Goal: Navigation & Orientation: Find specific page/section

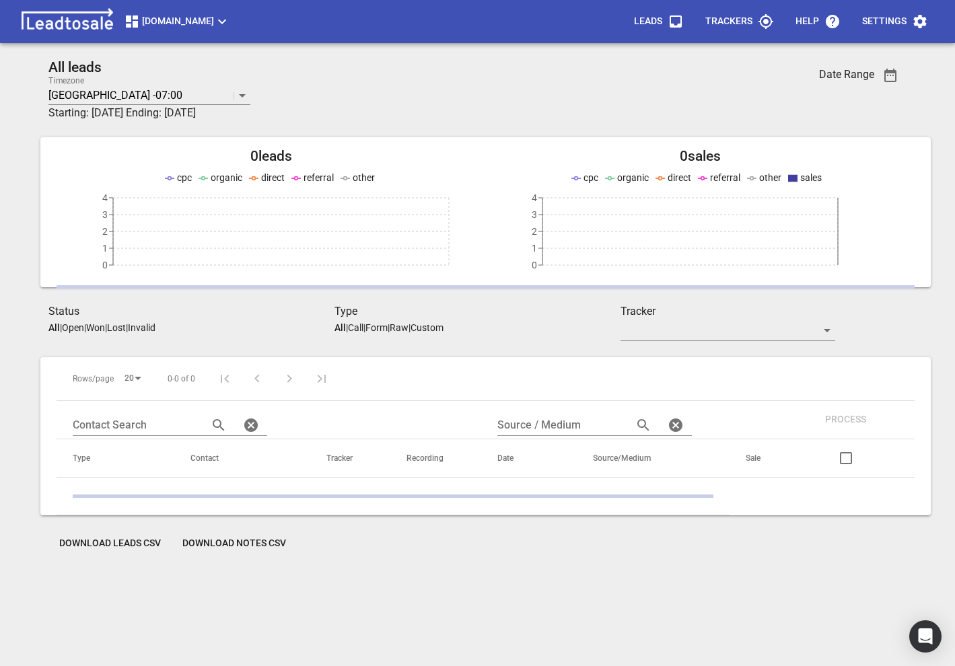
scroll to position [59, 0]
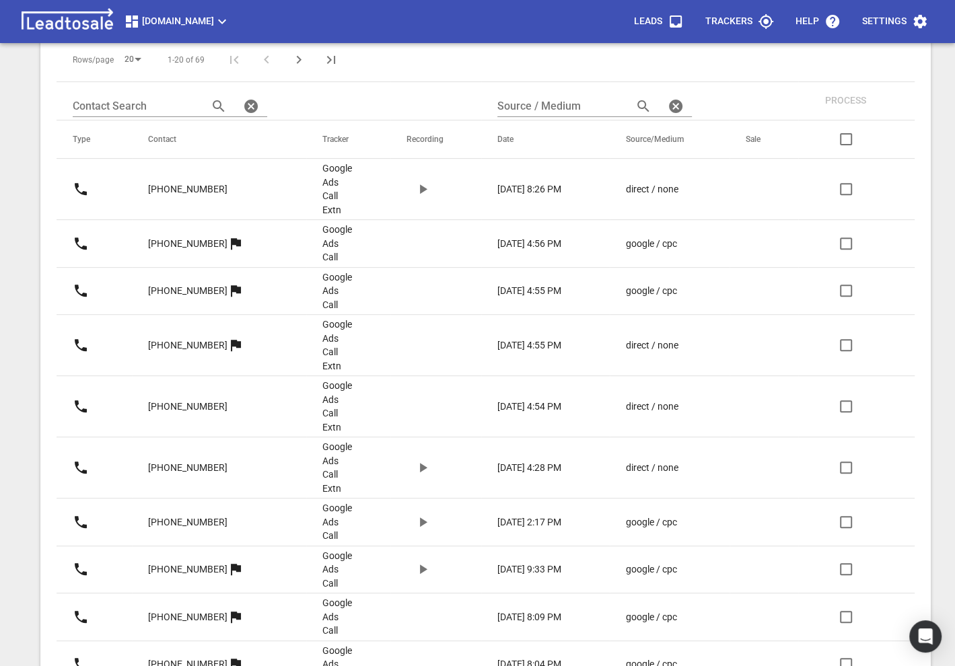
scroll to position [362, 0]
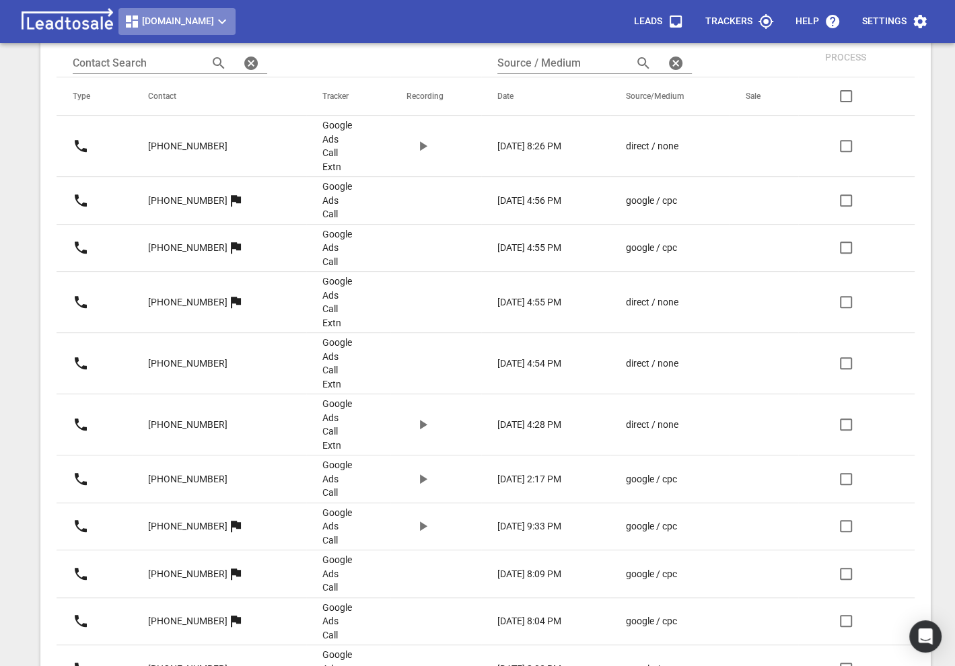
click at [225, 20] on span "Truckrepairsauckland.co.nz" at bounding box center [177, 21] width 106 height 16
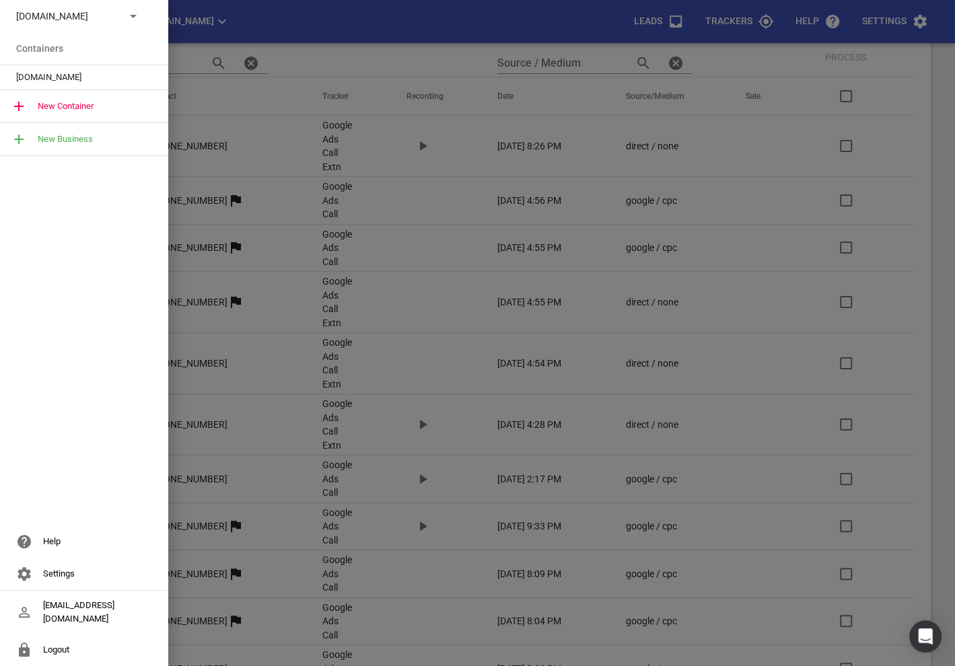
click at [89, 1] on div "Truckrepairsauckland.co.nz" at bounding box center [84, 16] width 168 height 32
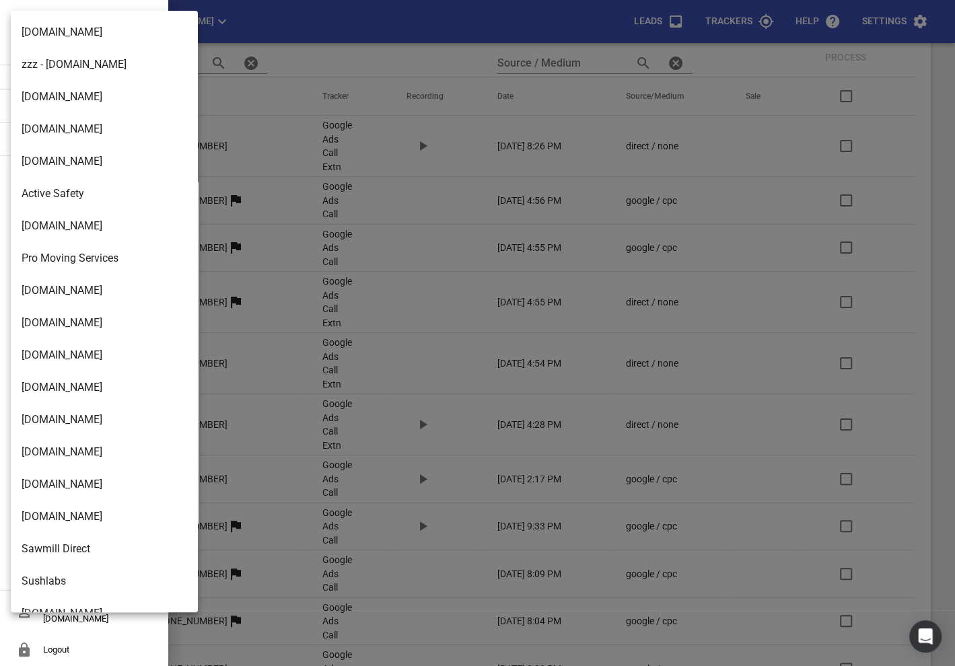
scroll to position [2185, 0]
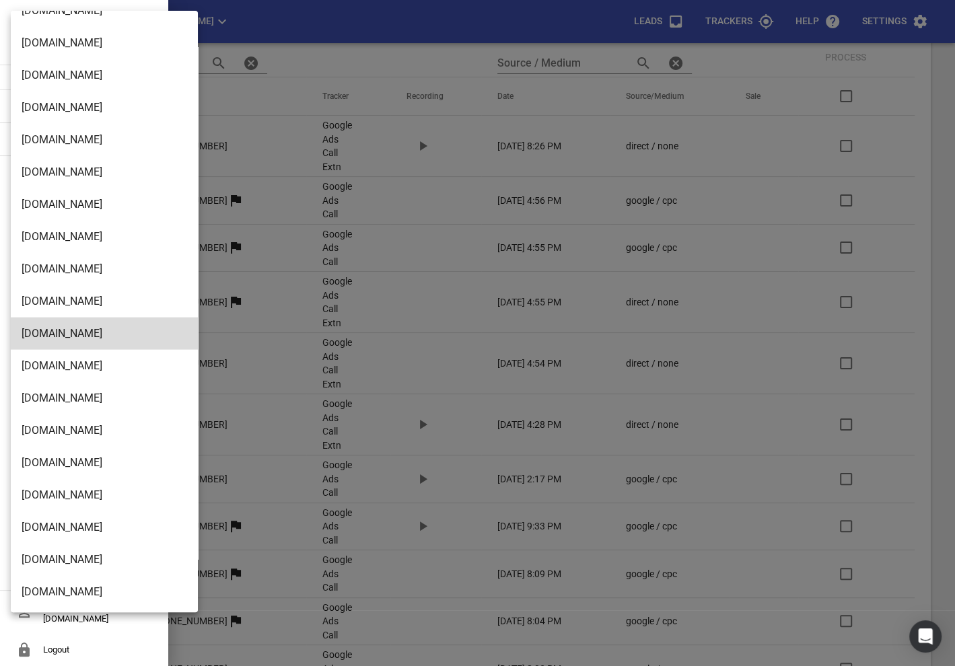
click at [48, 588] on li "[DOMAIN_NAME]" at bounding box center [104, 592] width 187 height 32
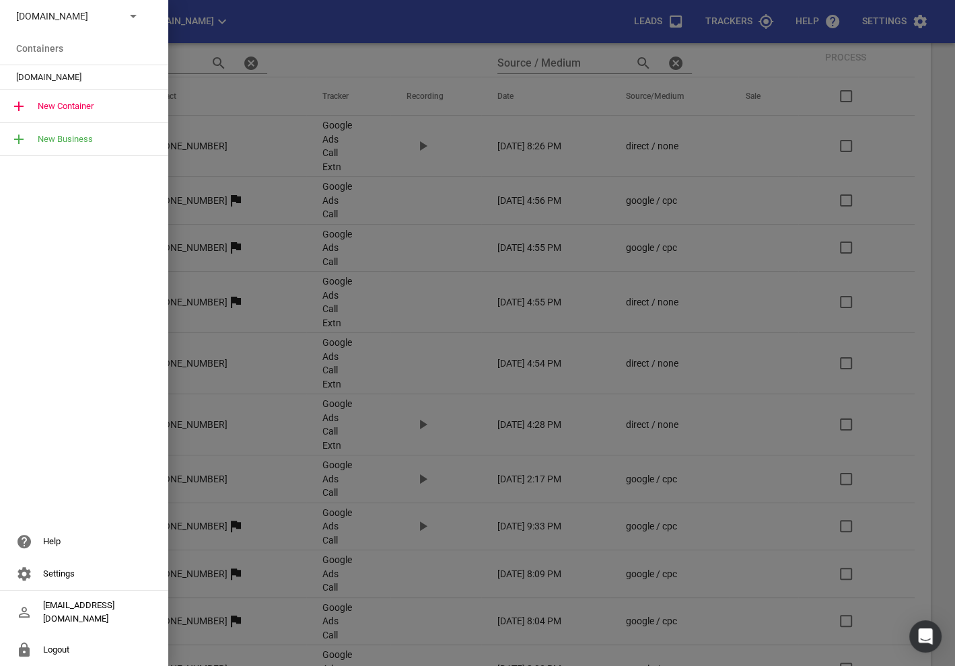
click at [38, 82] on span "[DOMAIN_NAME]" at bounding box center [78, 77] width 125 height 13
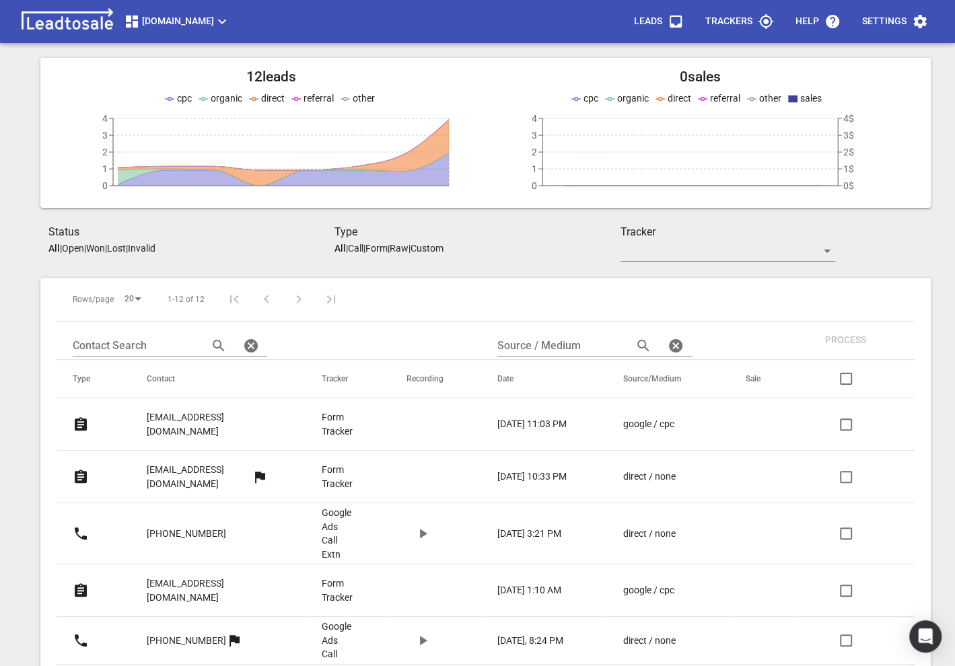
scroll to position [87, 0]
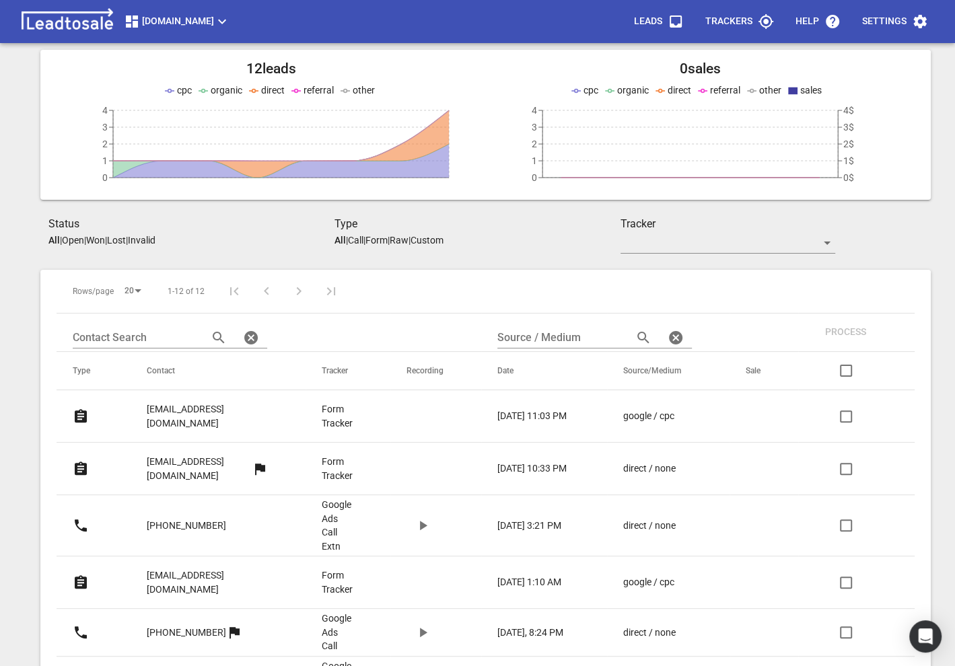
click at [194, 399] on link "ctierney80@gmail.com" at bounding box center [207, 416] width 121 height 46
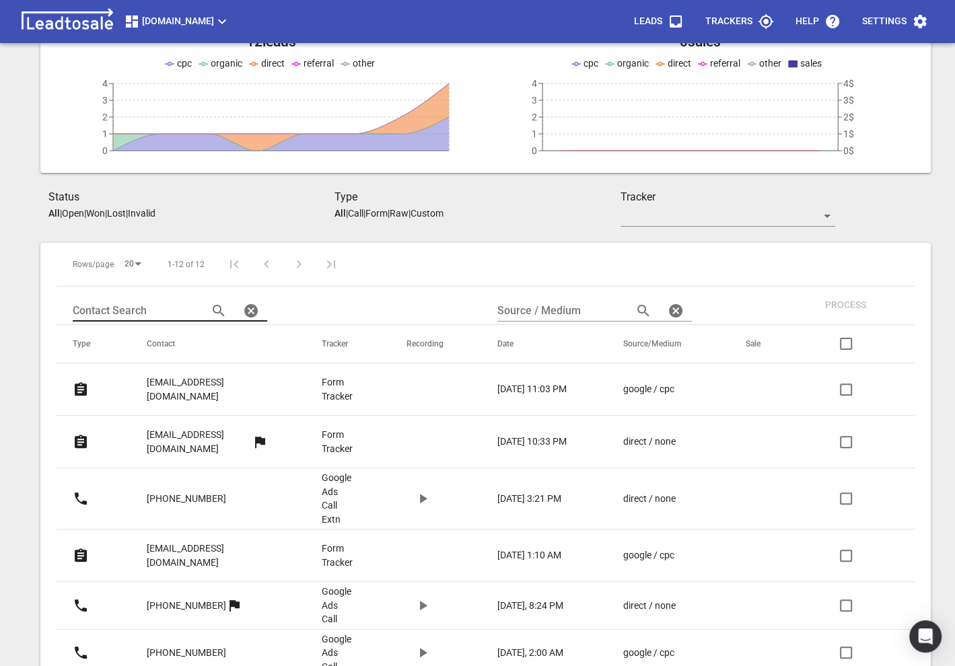
scroll to position [191, 0]
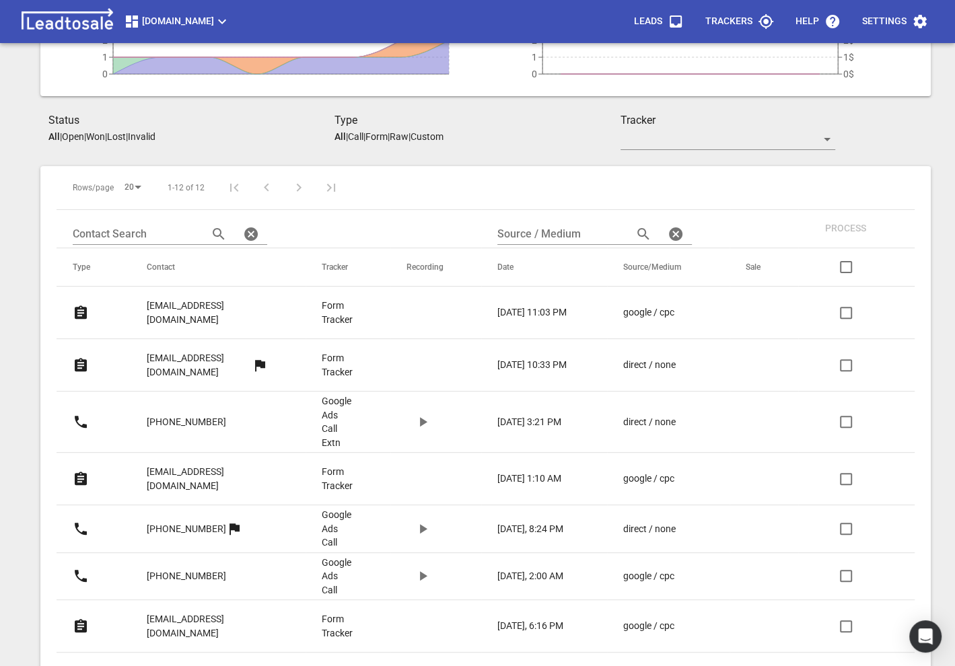
click at [180, 351] on p "test@test.com" at bounding box center [199, 365] width 105 height 28
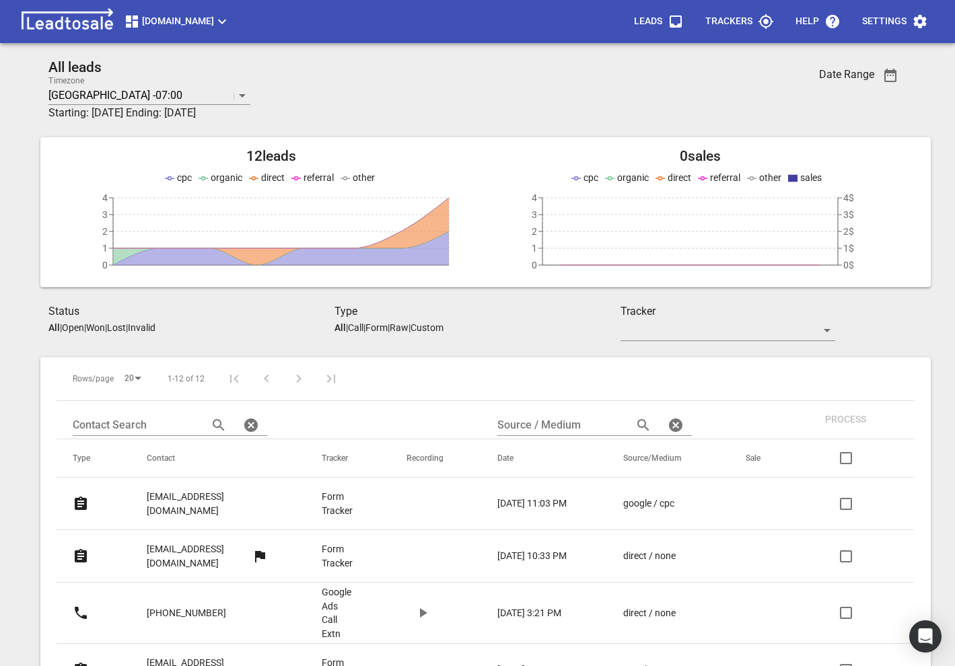
scroll to position [191, 0]
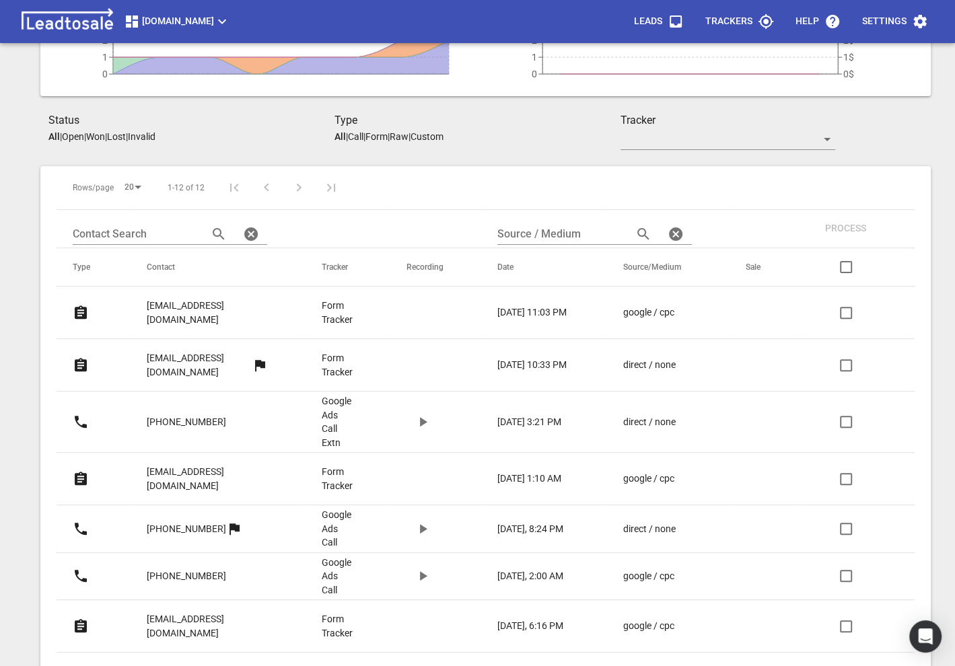
click at [170, 465] on p "[EMAIL_ADDRESS][DOMAIN_NAME]" at bounding box center [207, 479] width 121 height 28
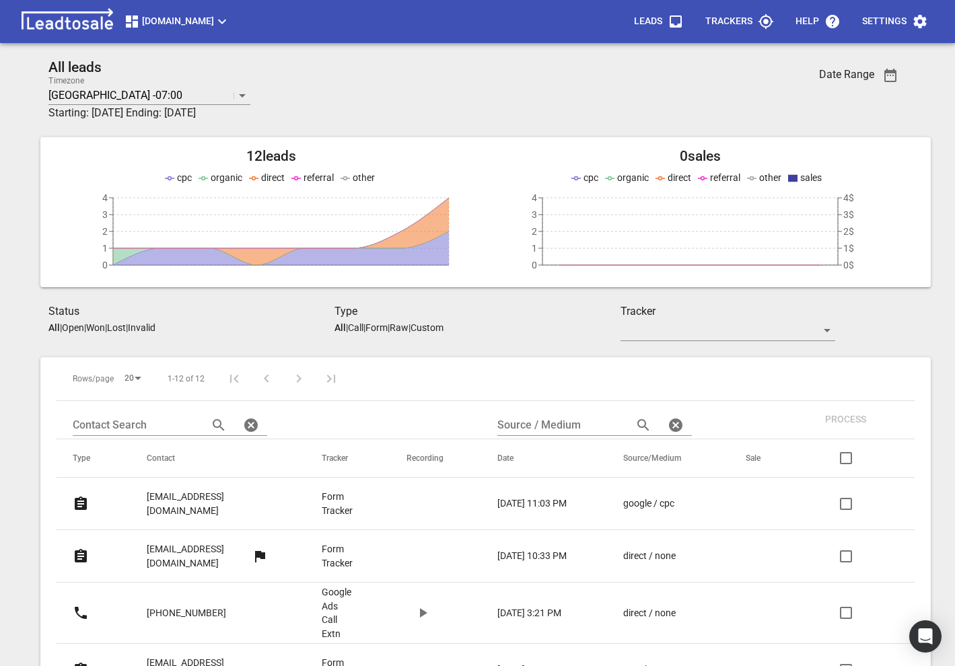
scroll to position [191, 0]
